Goal: Task Accomplishment & Management: Complete application form

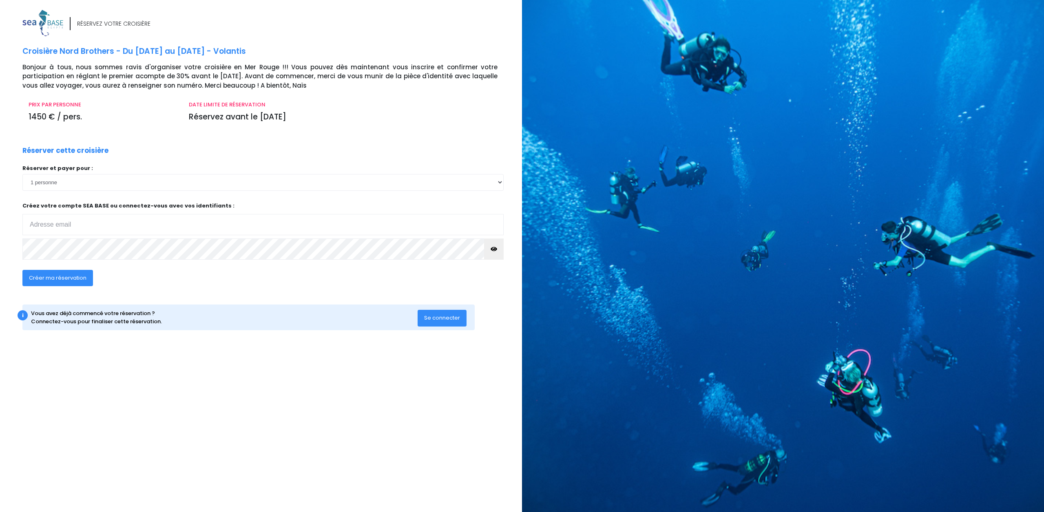
click at [51, 226] on input "email" at bounding box center [262, 224] width 481 height 21
type input "[EMAIL_ADDRESS][DOMAIN_NAME]"
click at [449, 322] on button "Se connecter" at bounding box center [442, 318] width 49 height 16
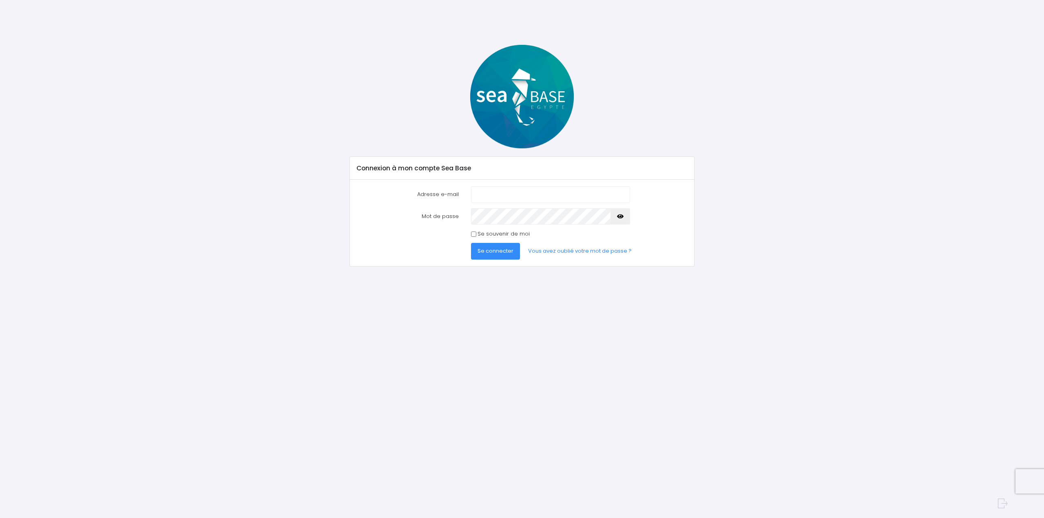
click at [489, 185] on div "Adresse e-mail Mot de passe Se connecter" at bounding box center [522, 223] width 344 height 86
click at [487, 190] on input "Adresse e-mail" at bounding box center [550, 194] width 159 height 16
type input "[EMAIL_ADDRESS][DOMAIN_NAME]"
click at [487, 252] on span "Se connecter" at bounding box center [496, 251] width 36 height 8
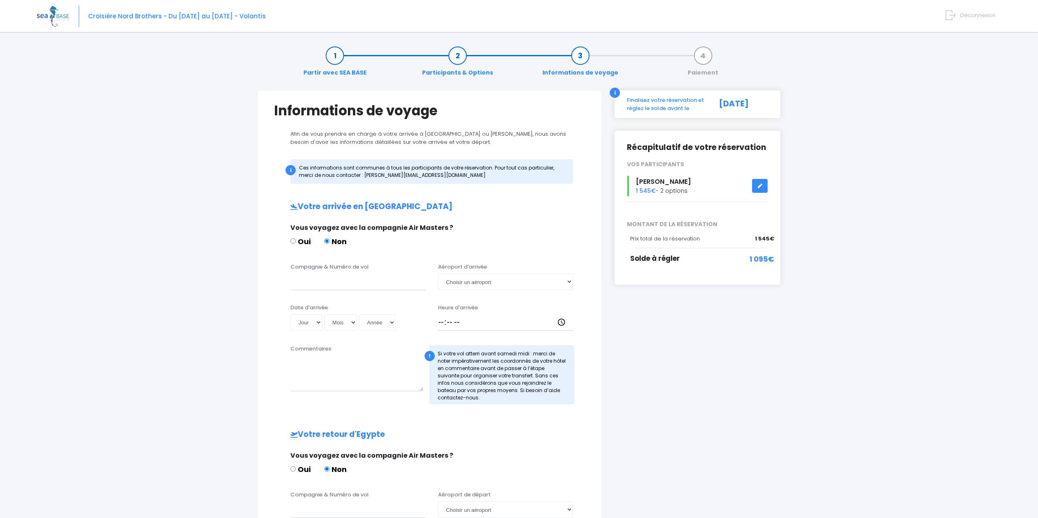
click at [760, 186] on icon at bounding box center [760, 186] width 6 height 0
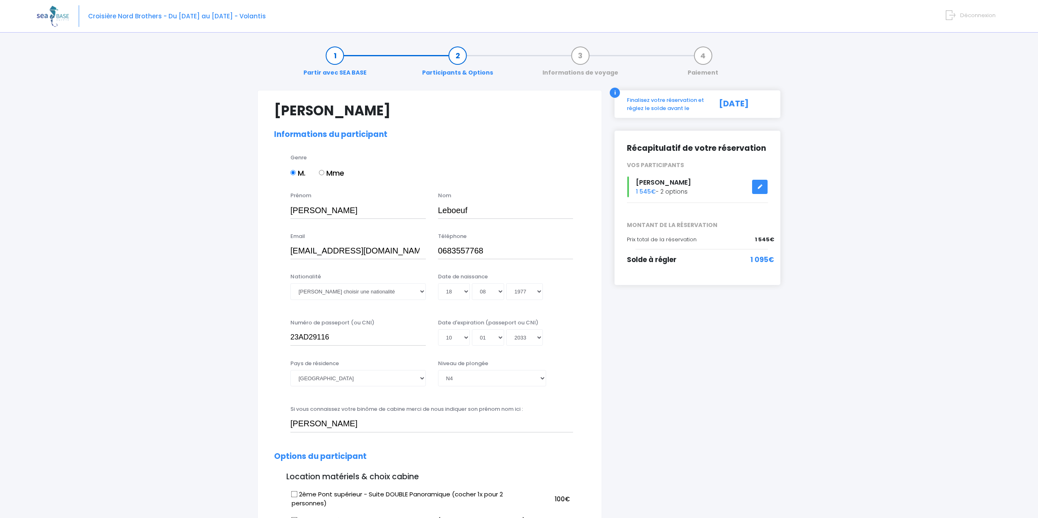
select select "N4"
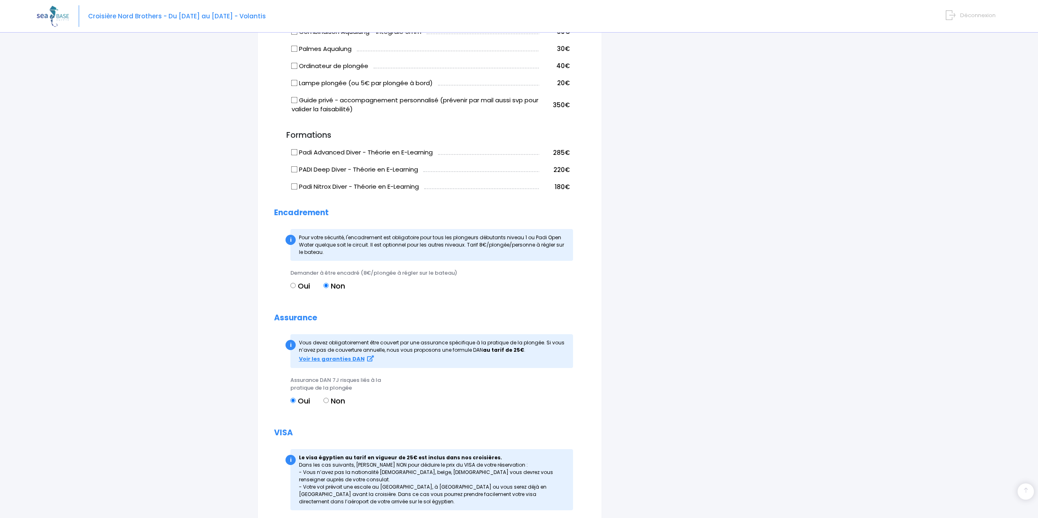
scroll to position [767, 0]
